Goal: Communication & Community: Answer question/provide support

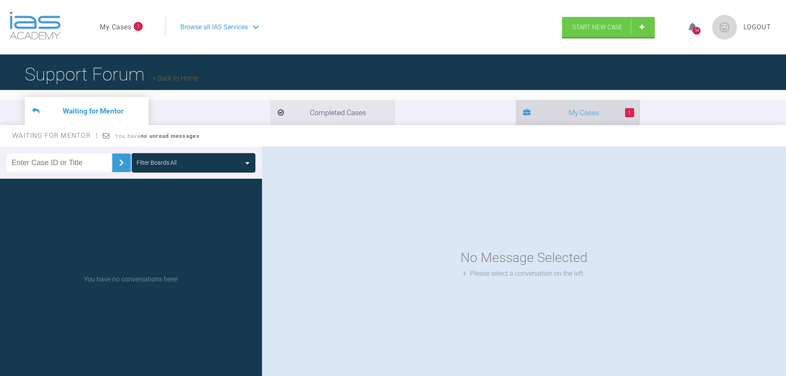
click at [516, 107] on li "1 My Cases" at bounding box center [578, 112] width 124 height 25
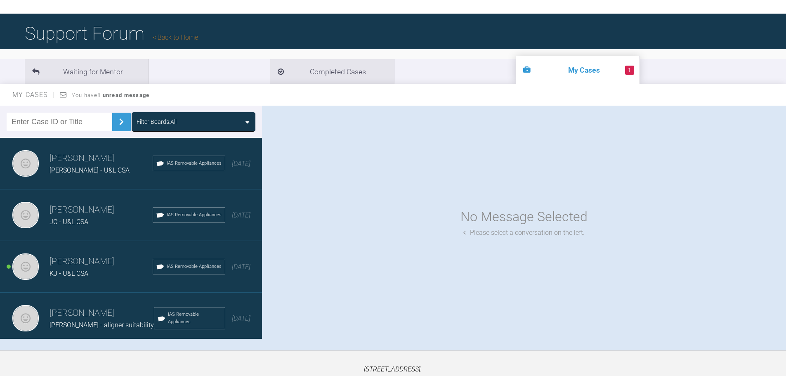
scroll to position [41, 0]
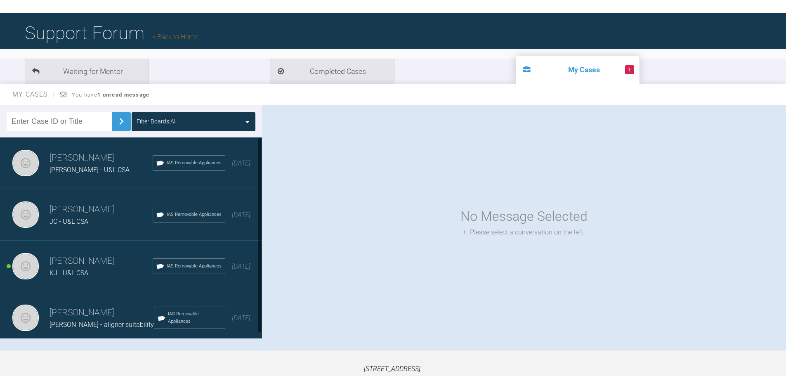
click at [71, 267] on h3 "[PERSON_NAME]" at bounding box center [101, 261] width 103 height 14
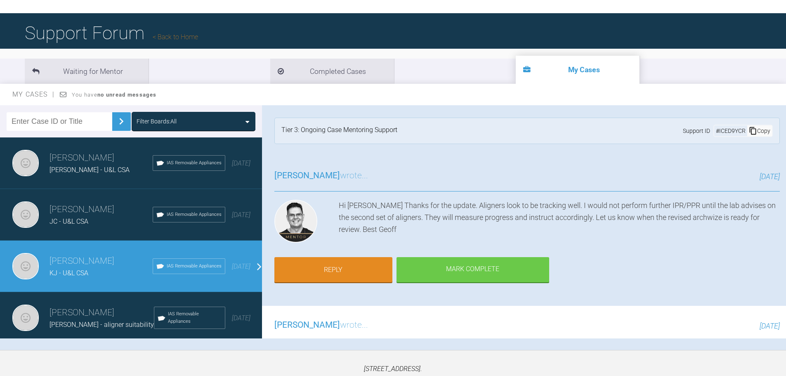
click at [467, 234] on div "Hi [PERSON_NAME] Thanks for the update. Aligners look to be tracking well. I wo…" at bounding box center [559, 223] width 441 height 46
click at [89, 226] on div "JC - U&L CSA" at bounding box center [101, 221] width 103 height 11
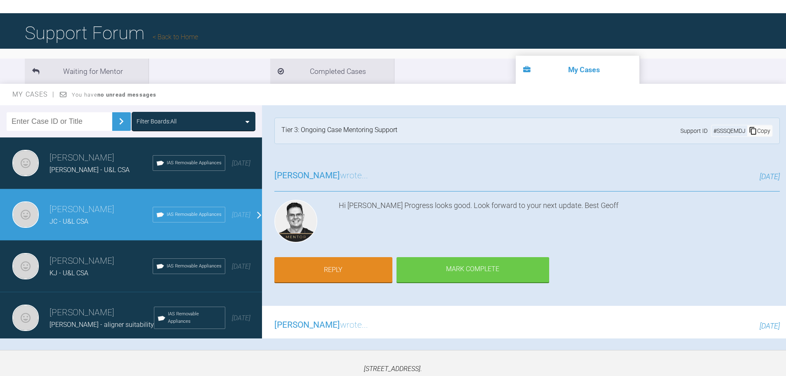
click at [71, 316] on h3 "[PERSON_NAME]" at bounding box center [102, 313] width 104 height 14
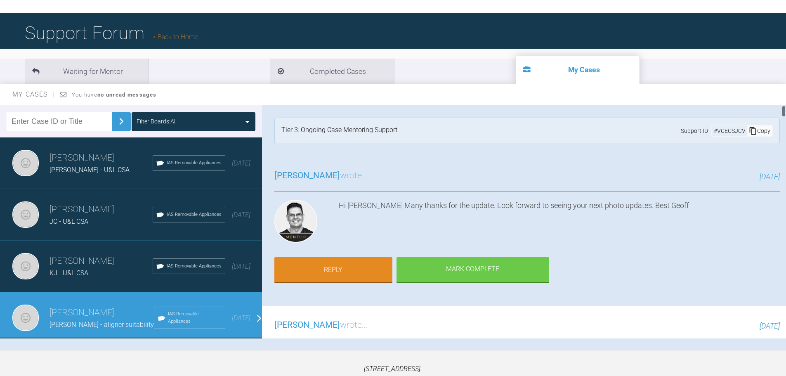
scroll to position [0, 0]
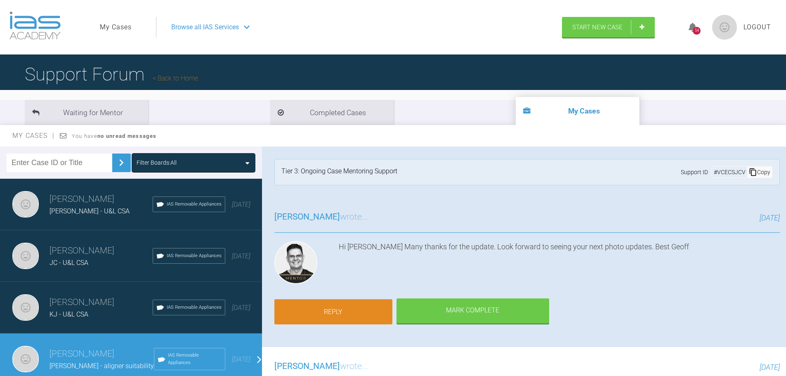
click at [328, 308] on link "Reply" at bounding box center [334, 312] width 118 height 26
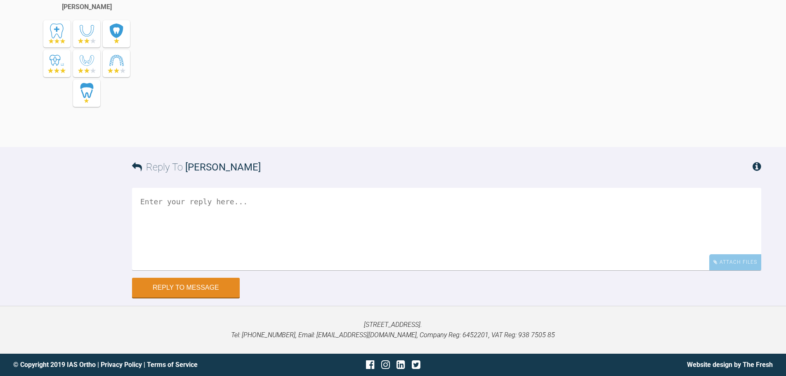
scroll to position [8297, 0]
click at [178, 211] on textarea at bounding box center [446, 229] width 629 height 83
paste textarea "121365"
click at [308, 226] on textarea "Afternoon [PERSON_NAME], Set up for set 2 is available on the portsl (121365)" at bounding box center [446, 229] width 629 height 83
click at [312, 223] on textarea "Afternoon [PERSON_NAME], Set up for set 2 is available on the portsl (121365)" at bounding box center [446, 229] width 629 height 83
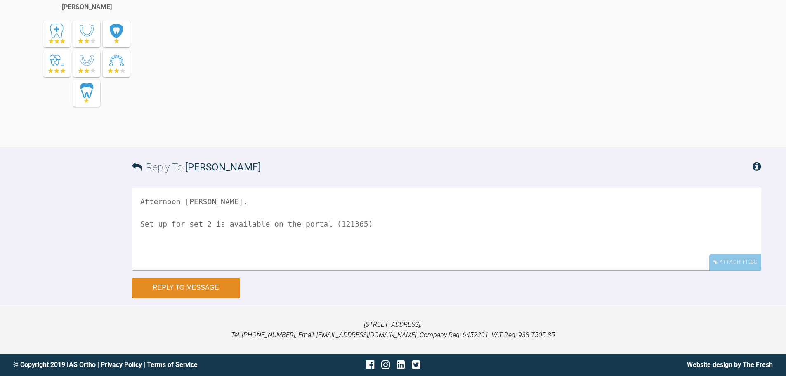
click at [356, 223] on textarea "Afternoon [PERSON_NAME], Set up for set 2 is available on the portal (121365)" at bounding box center [446, 229] width 629 height 83
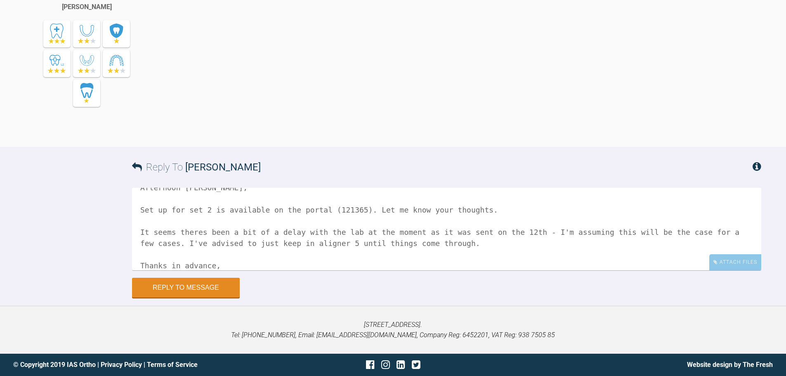
scroll to position [25, 0]
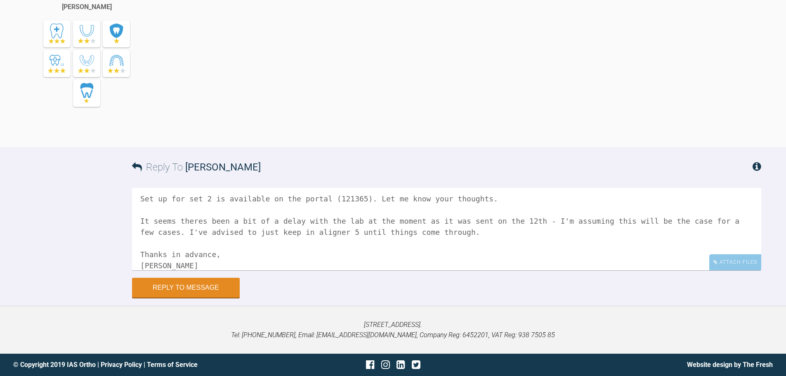
click at [207, 197] on textarea "Afternoon [PERSON_NAME], Set up for set 2 is available on the portal (121365). …" at bounding box center [446, 229] width 629 height 83
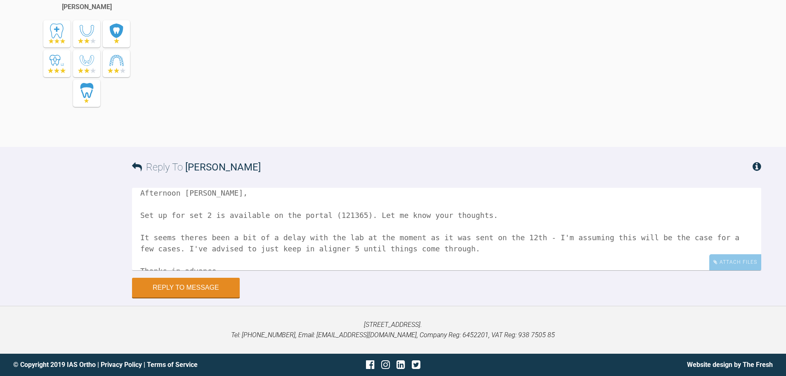
scroll to position [0, 0]
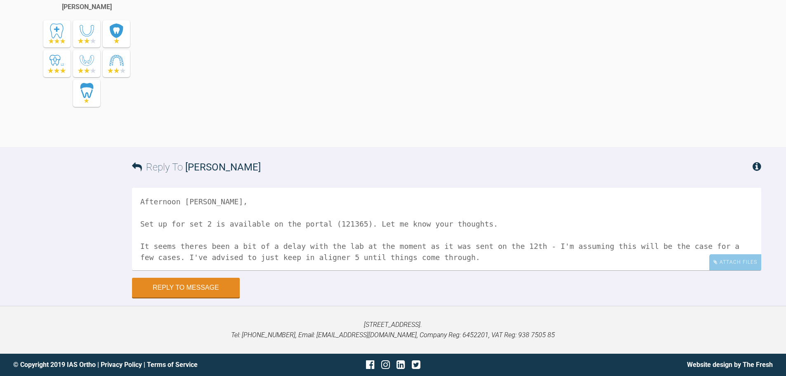
click at [199, 248] on textarea "Afternoon [PERSON_NAME], Set up for set 2 is available on the portal (121365). …" at bounding box center [446, 229] width 629 height 83
click at [460, 255] on textarea "Afternoon [PERSON_NAME], Set up for set 2 is available on the portal (121365). …" at bounding box center [446, 229] width 629 height 83
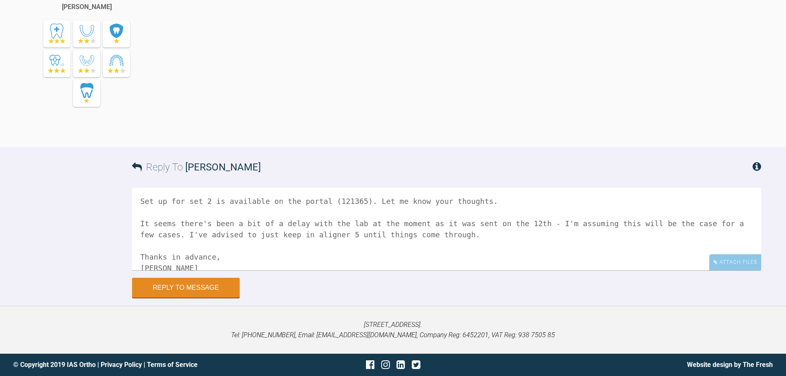
scroll to position [34, 0]
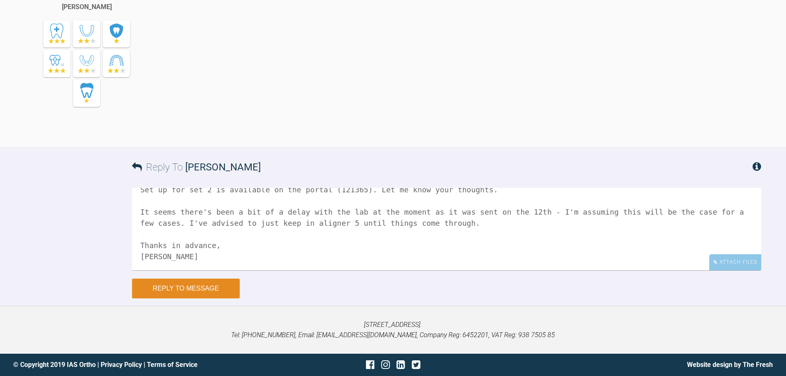
type textarea "Afternoon [PERSON_NAME], Set up for set 2 is available on the portal (121365). …"
click at [180, 289] on button "Reply to Message" at bounding box center [186, 289] width 108 height 20
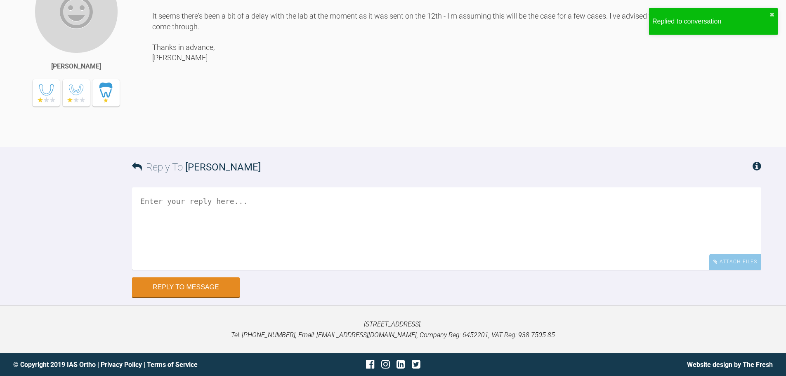
scroll to position [8511, 0]
